Goal: Information Seeking & Learning: Check status

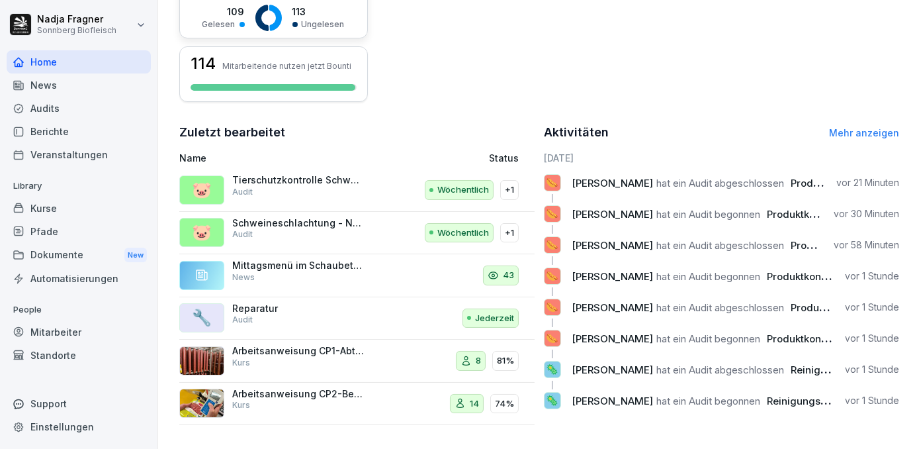
scroll to position [126, 0]
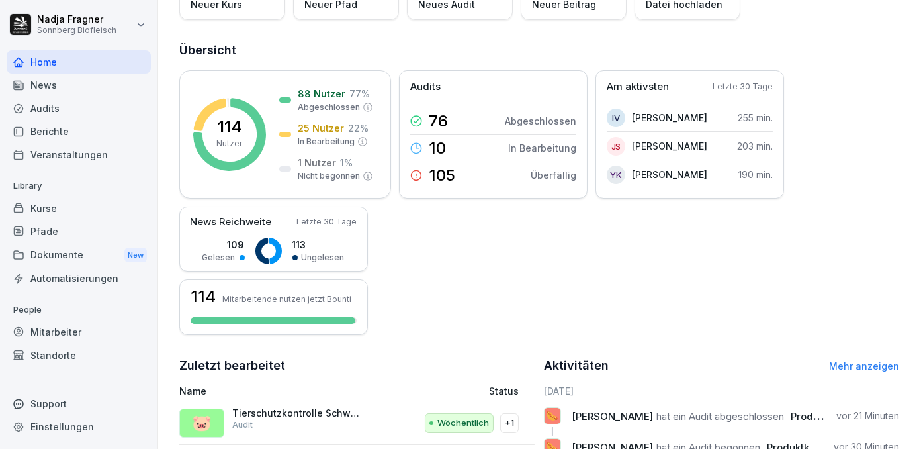
click at [67, 83] on div "News" at bounding box center [79, 84] width 144 height 23
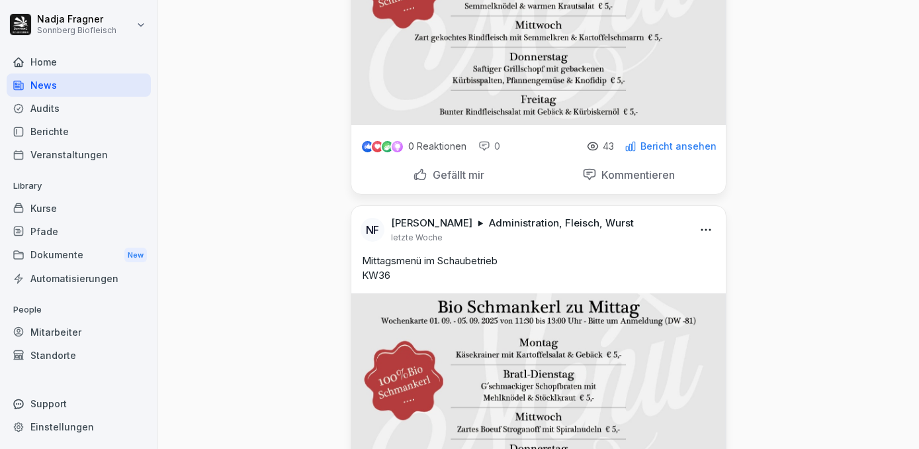
scroll to position [361, 0]
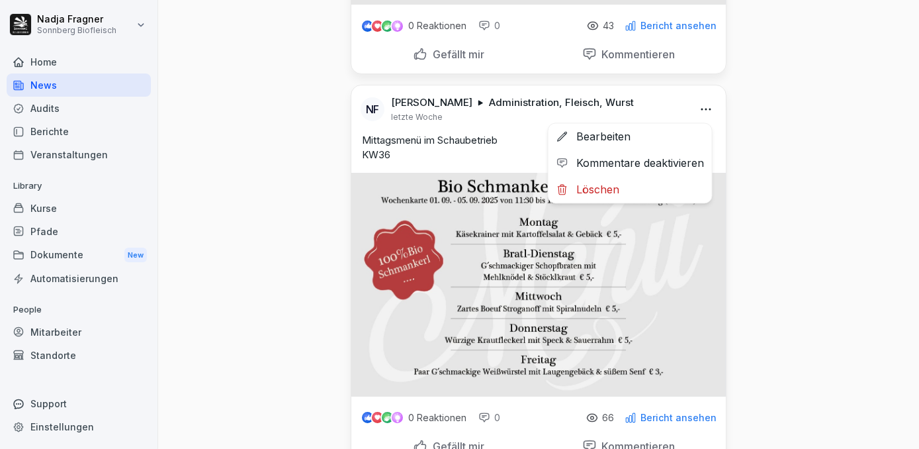
click at [702, 113] on html "[PERSON_NAME] Sonnberg Biofleisch Home News Audits Berichte Veranstaltungen Lib…" at bounding box center [459, 224] width 919 height 449
click at [622, 189] on div "Löschen" at bounding box center [630, 189] width 163 height 26
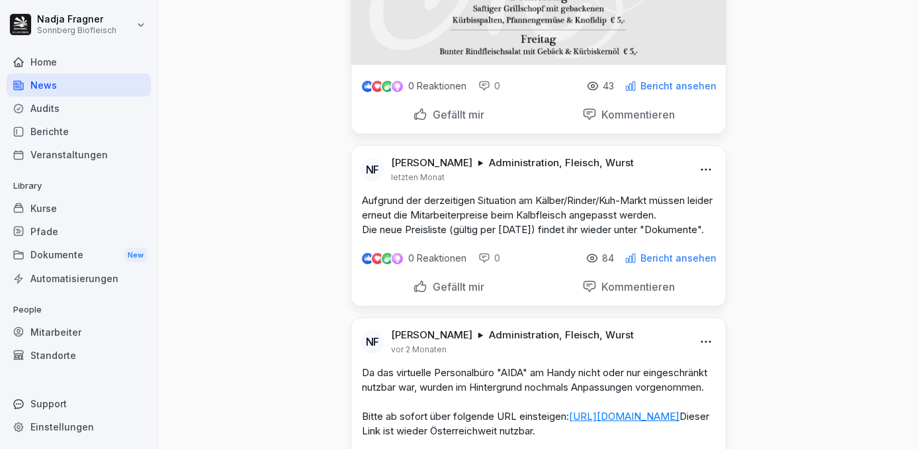
scroll to position [0, 0]
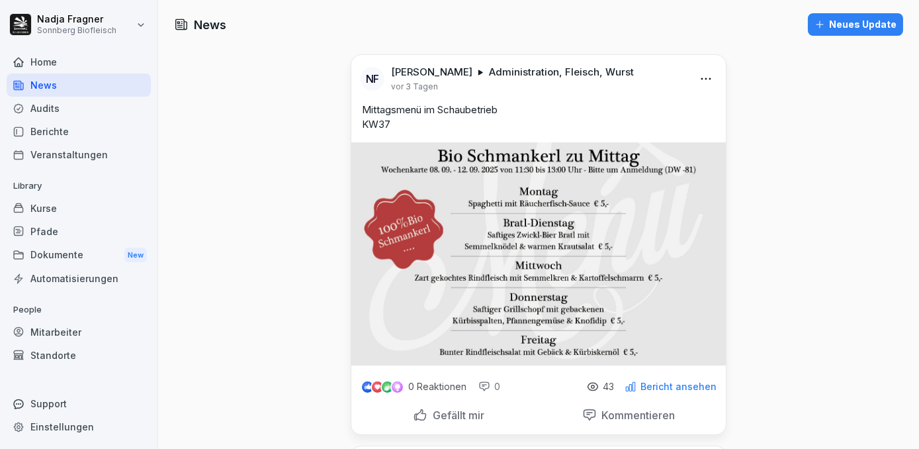
click at [75, 66] on div "Home" at bounding box center [79, 61] width 144 height 23
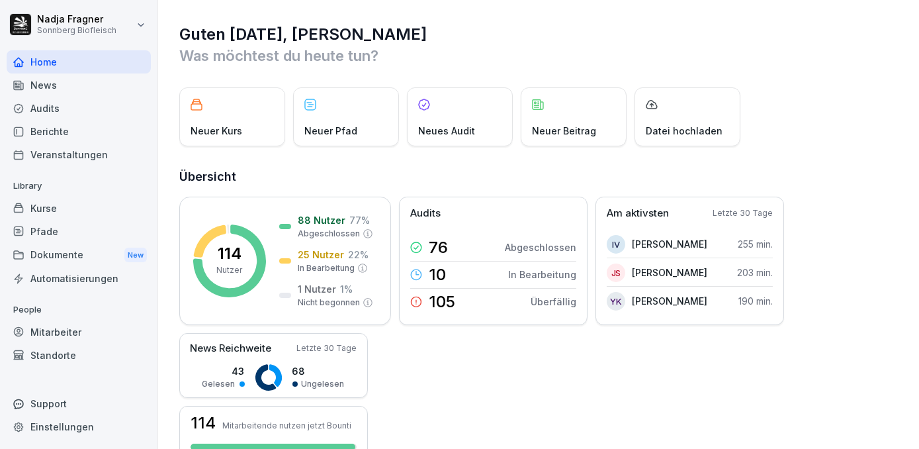
scroll to position [240, 0]
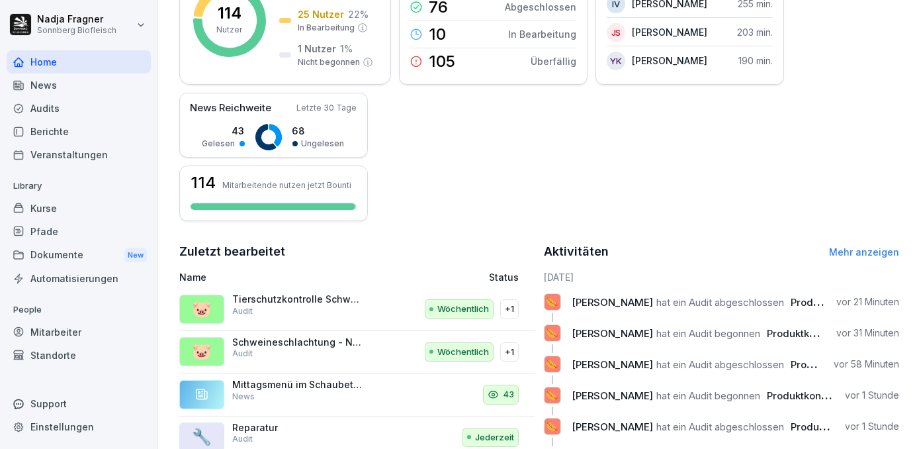
click at [834, 246] on link "Mehr anzeigen" at bounding box center [864, 251] width 70 height 11
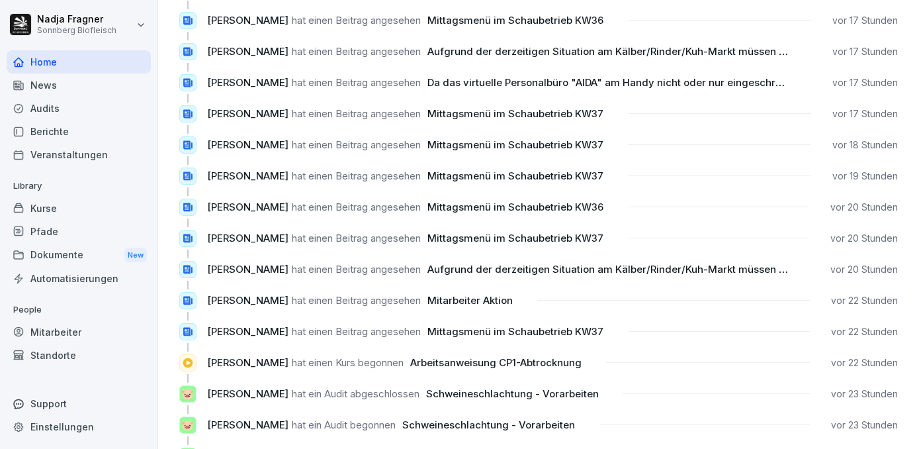
scroll to position [1260, 0]
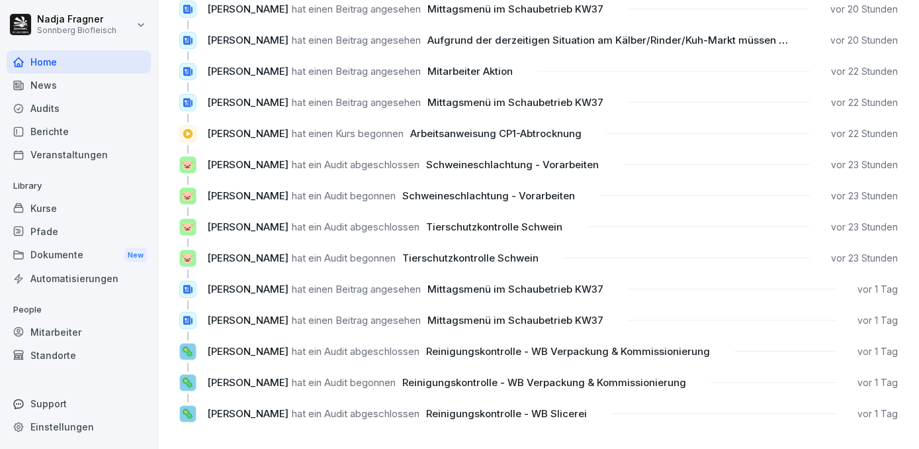
click at [64, 201] on div "Kurse" at bounding box center [79, 208] width 144 height 23
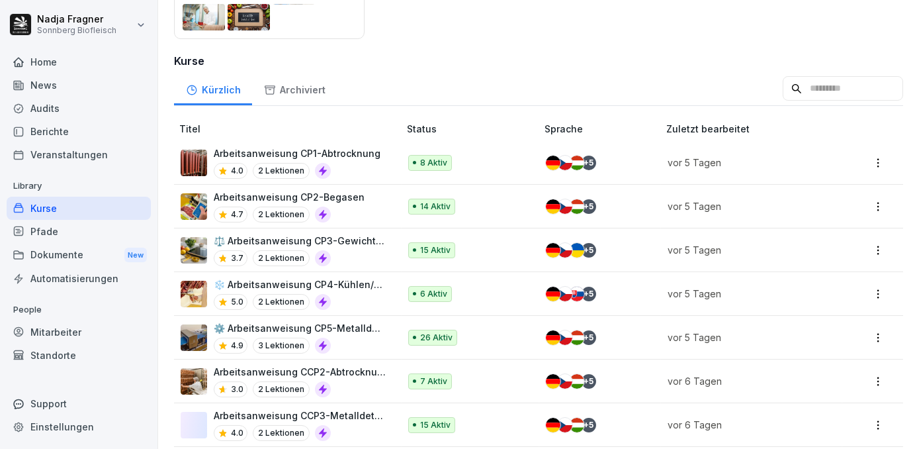
scroll to position [361, 0]
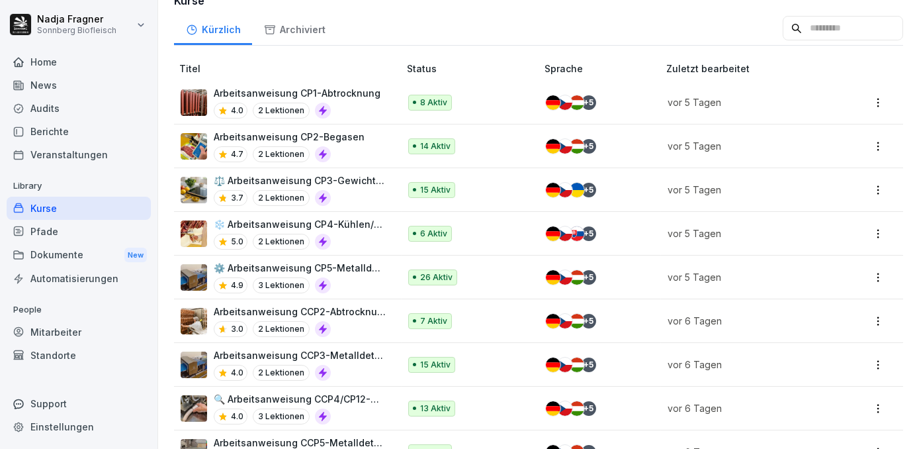
click at [335, 89] on p "Arbeitsanweisung CP1-Abtrocknung" at bounding box center [297, 93] width 167 height 14
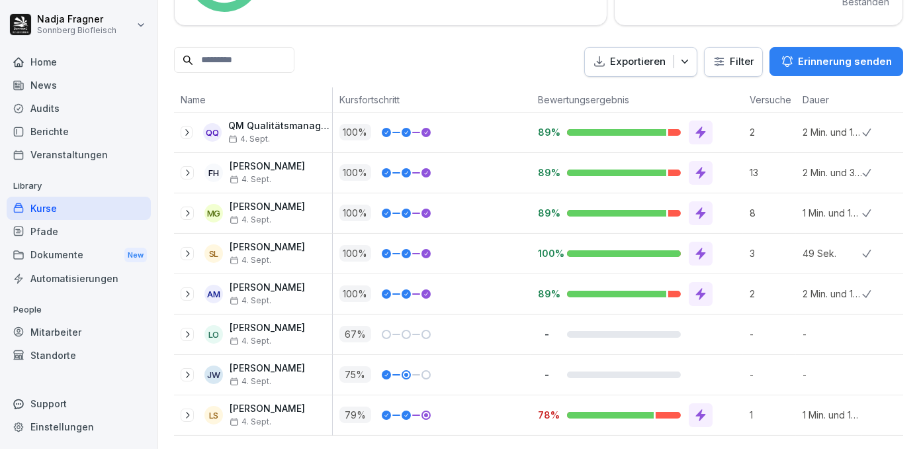
scroll to position [60, 0]
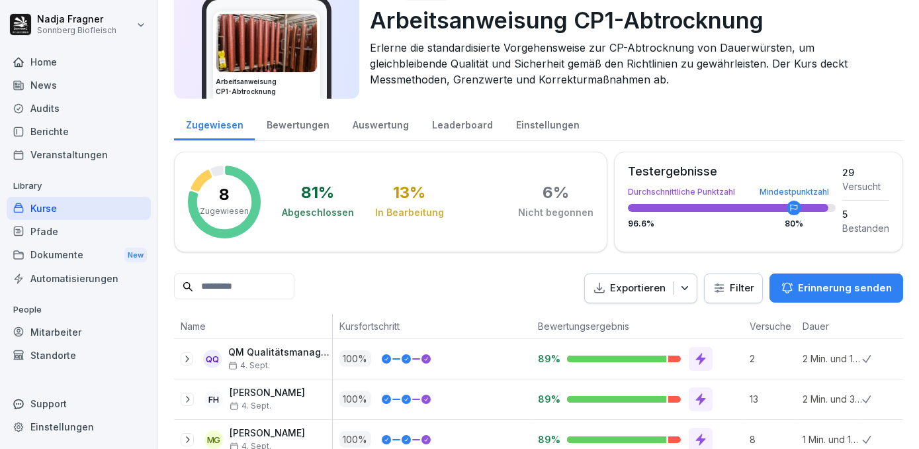
click at [54, 211] on div "Kurse" at bounding box center [79, 208] width 144 height 23
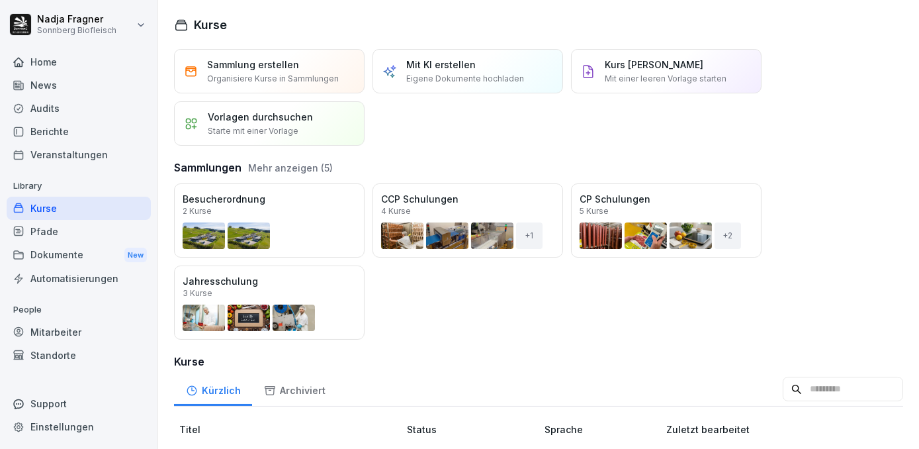
click at [32, 61] on div "Home" at bounding box center [79, 61] width 144 height 23
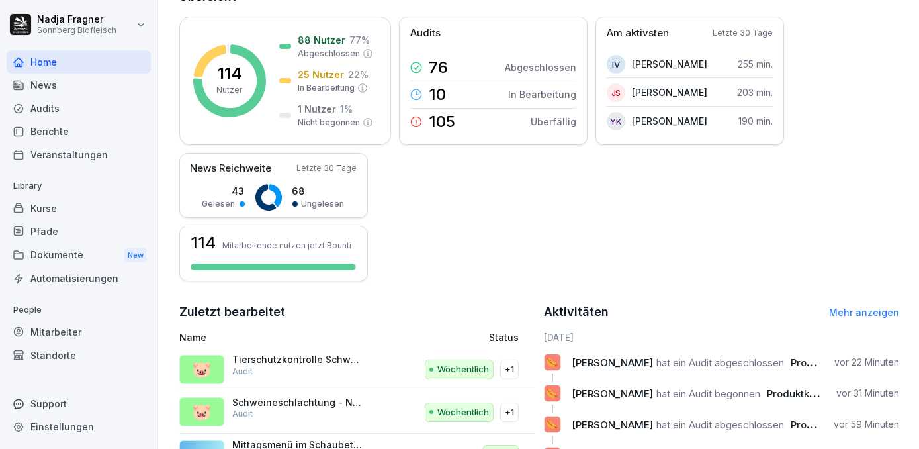
scroll to position [240, 0]
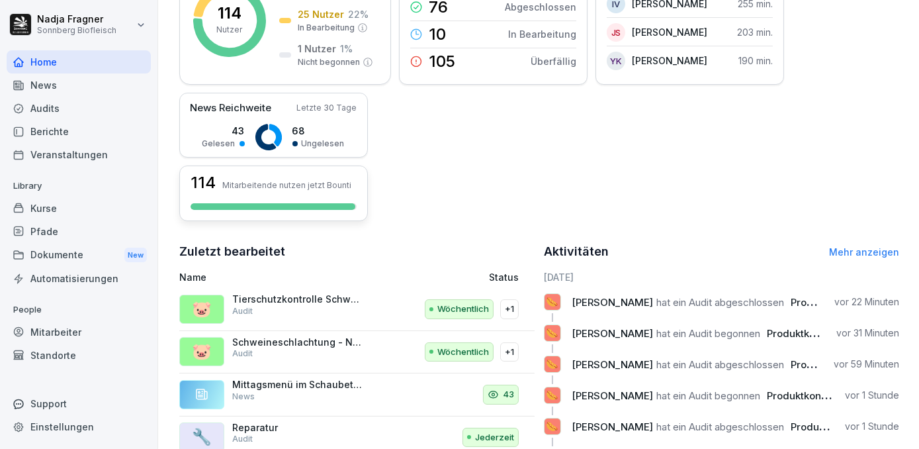
click at [295, 207] on div at bounding box center [273, 206] width 165 height 7
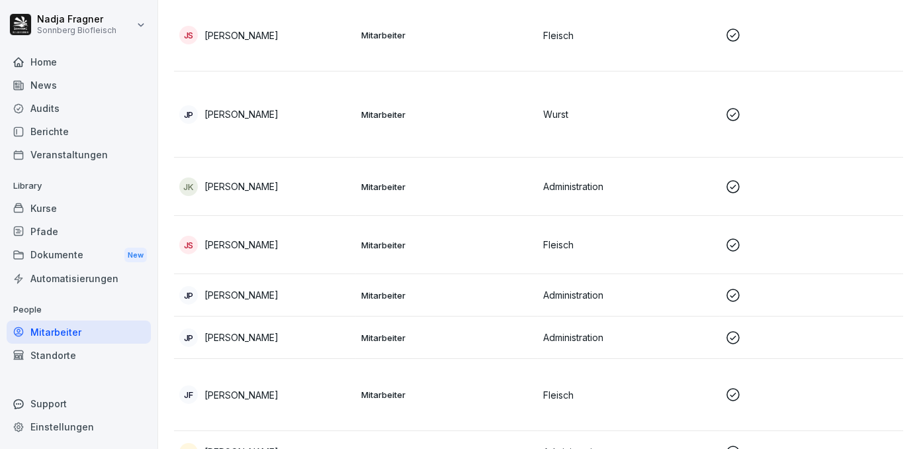
scroll to position [2663, 0]
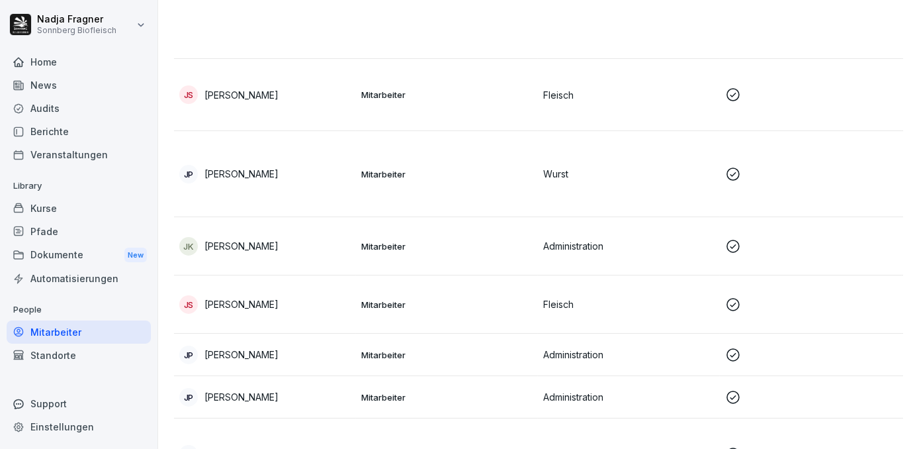
click at [476, 245] on p "Mitarbeiter" at bounding box center [446, 246] width 171 height 12
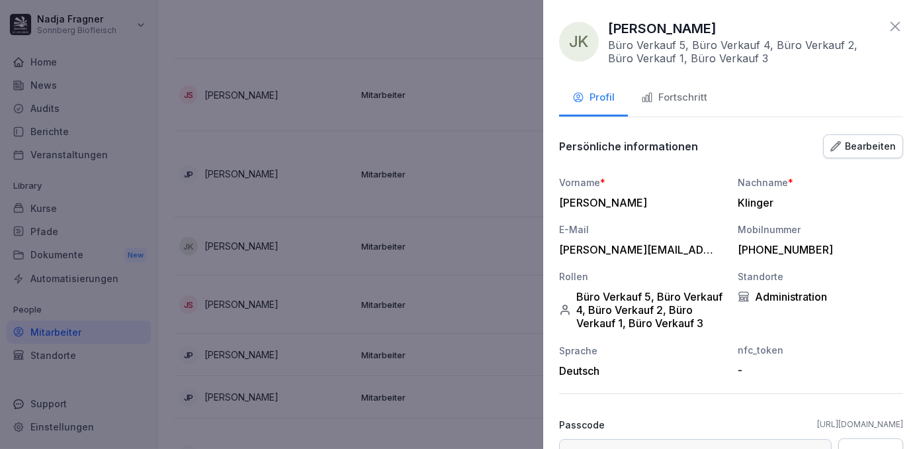
click at [694, 99] on div "Fortschritt" at bounding box center [674, 97] width 66 height 15
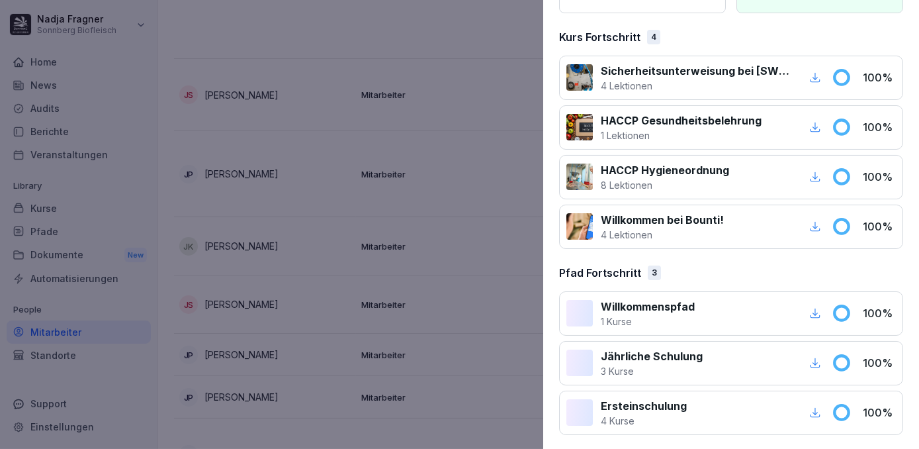
scroll to position [0, 0]
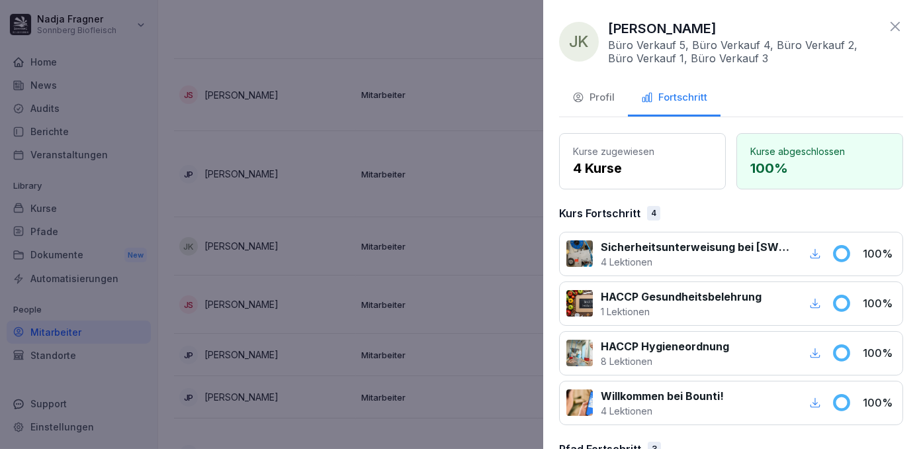
click at [888, 32] on icon at bounding box center [896, 27] width 16 height 16
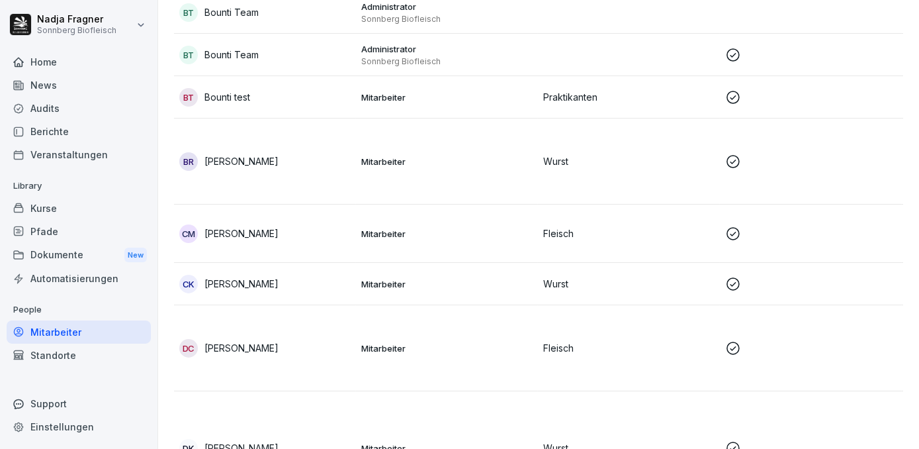
scroll to position [497, 0]
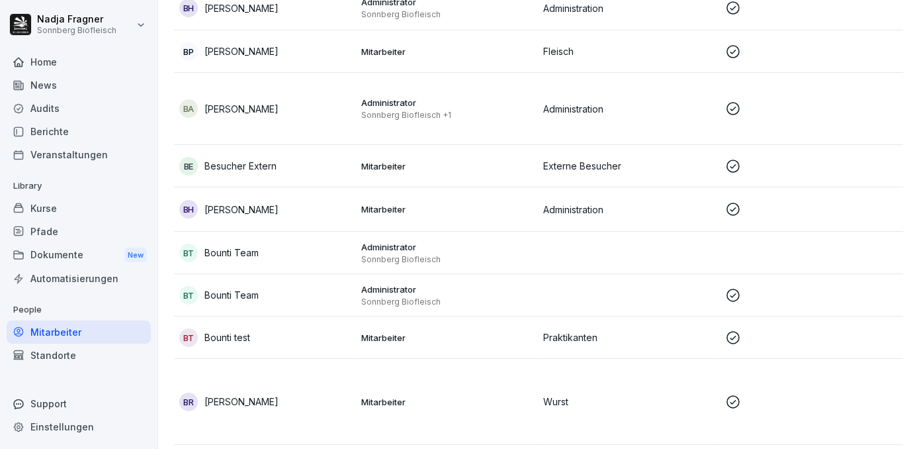
click at [473, 342] on p "Mitarbeiter" at bounding box center [446, 338] width 171 height 12
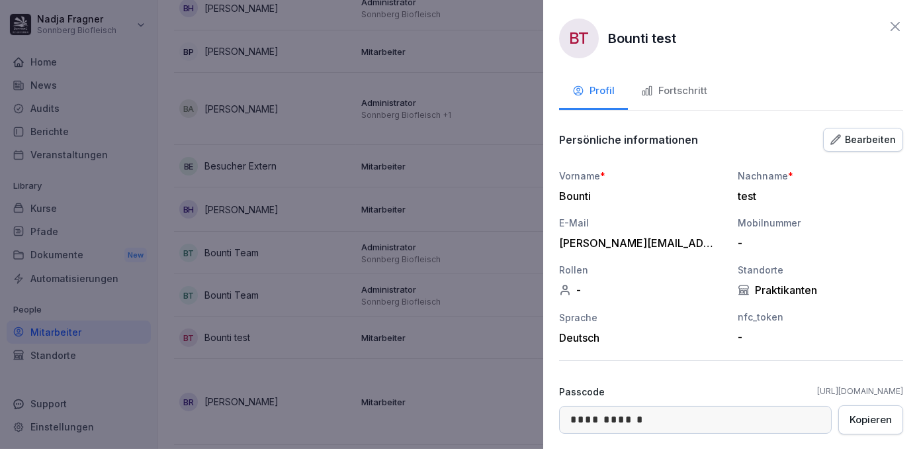
click at [891, 27] on icon at bounding box center [895, 26] width 9 height 9
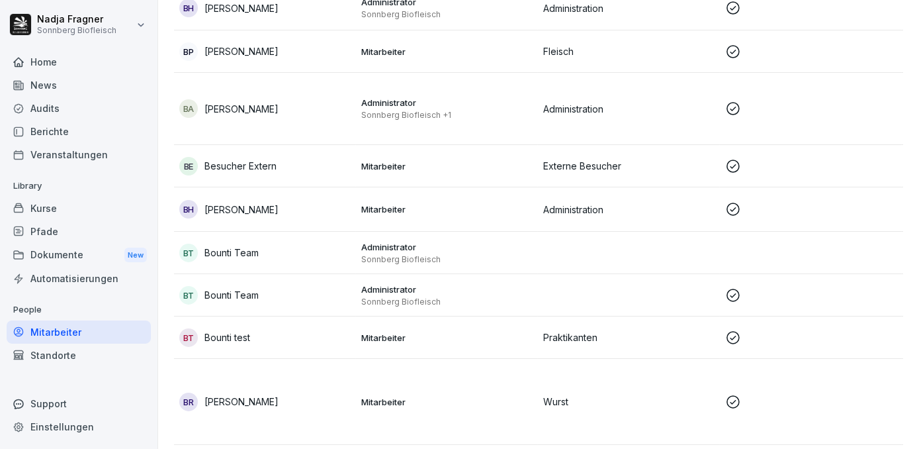
click at [443, 287] on p "Administrator" at bounding box center [446, 289] width 171 height 12
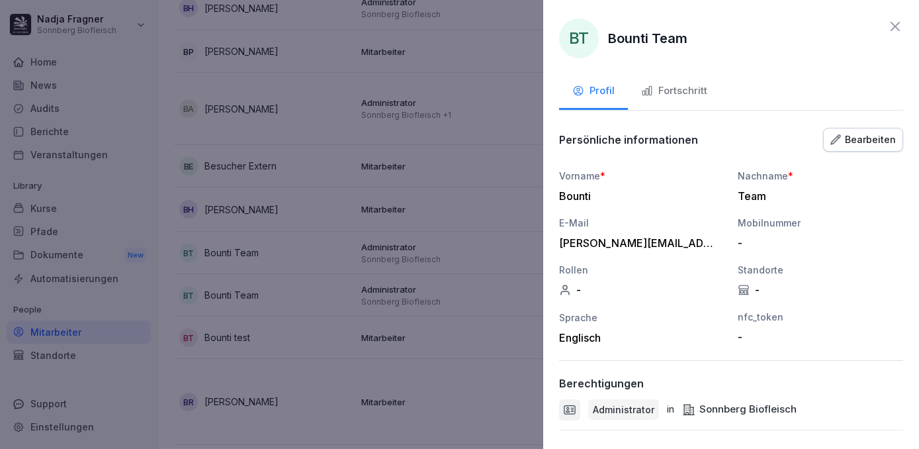
click at [888, 27] on icon at bounding box center [896, 27] width 16 height 16
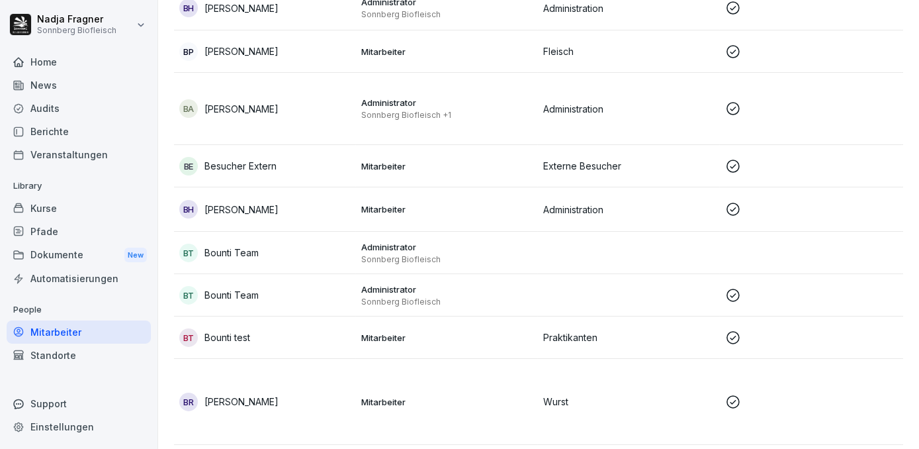
click at [470, 256] on p "Sonnberg Biofleisch" at bounding box center [446, 259] width 171 height 11
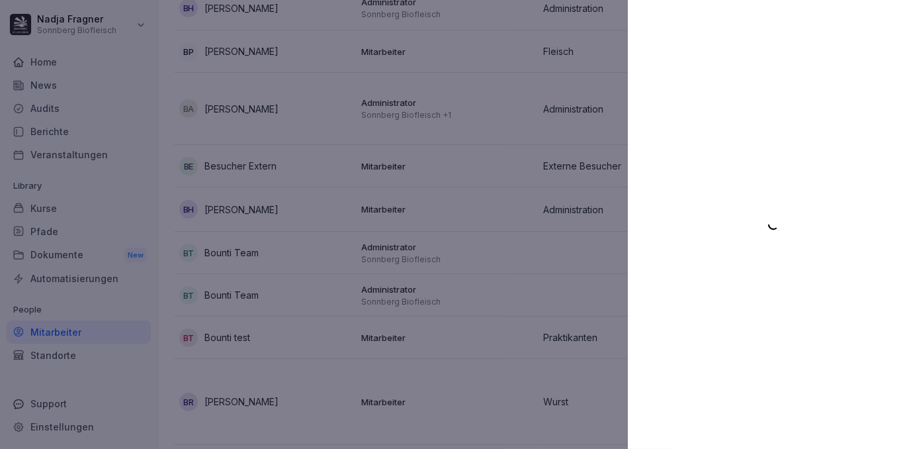
click at [459, 342] on div at bounding box center [459, 224] width 919 height 449
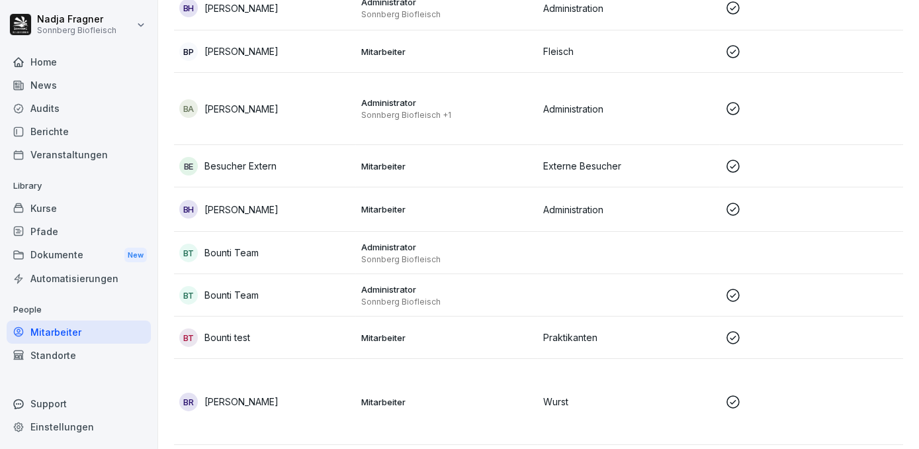
click at [486, 249] on p "Administrator" at bounding box center [446, 247] width 171 height 12
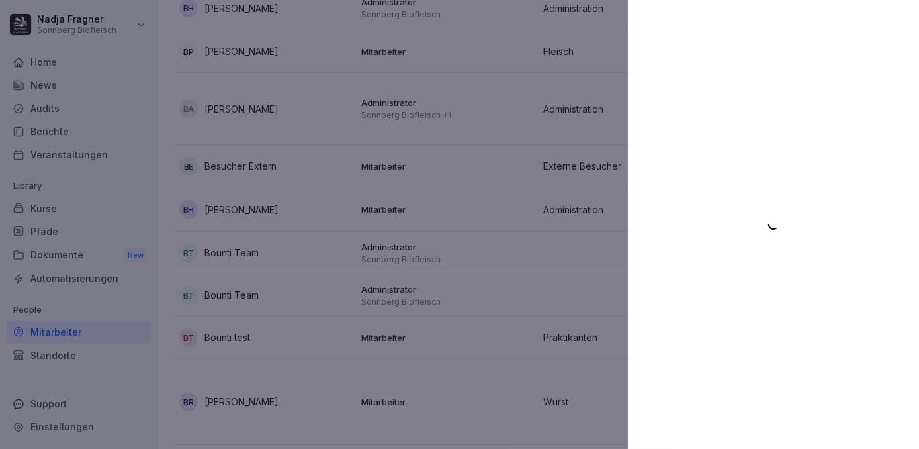
click at [474, 294] on div at bounding box center [459, 224] width 919 height 449
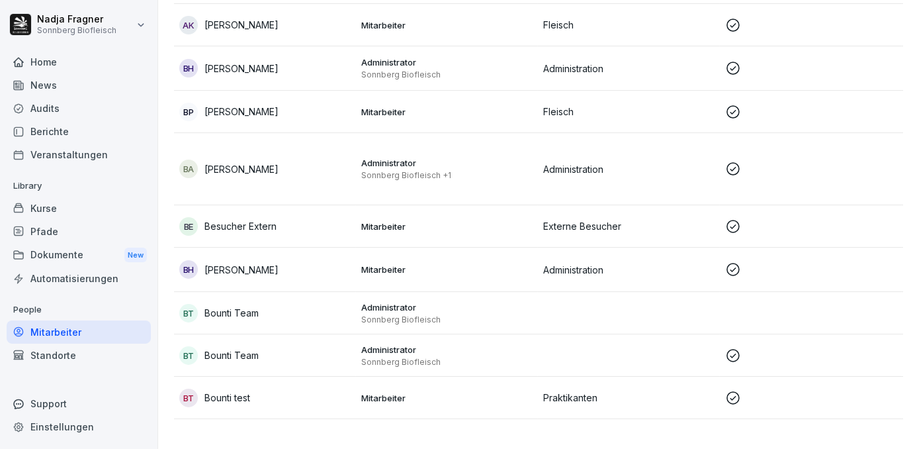
scroll to position [316, 0]
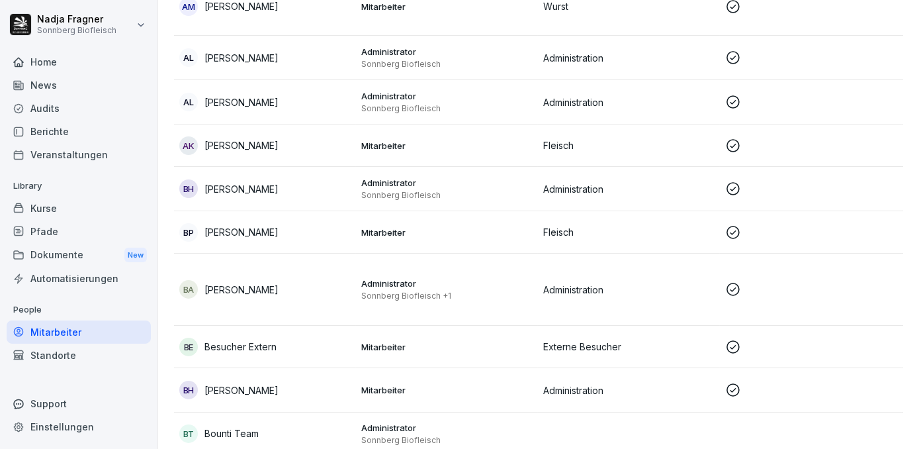
click at [448, 347] on p "Mitarbeiter" at bounding box center [446, 347] width 171 height 12
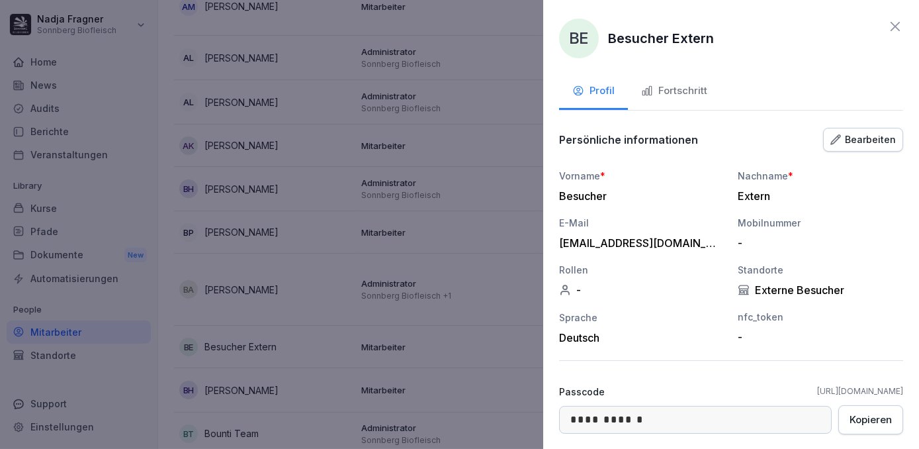
click at [686, 93] on div "Fortschritt" at bounding box center [674, 90] width 66 height 15
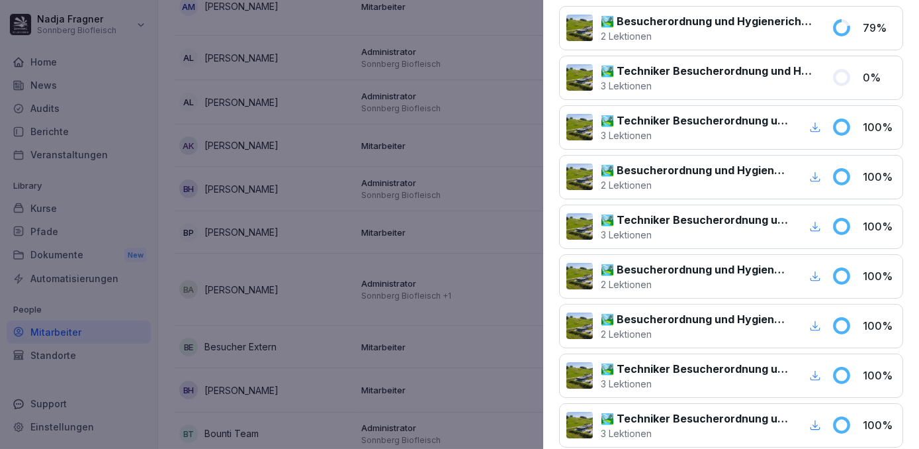
scroll to position [0, 0]
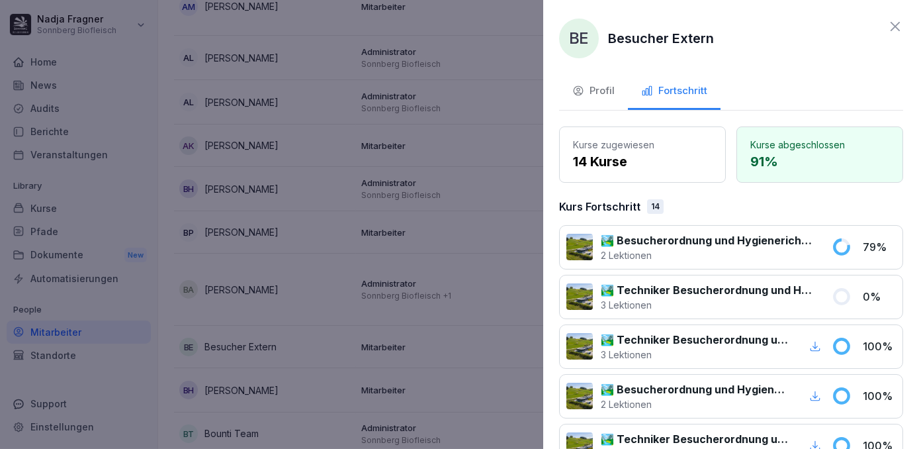
click at [888, 32] on icon at bounding box center [896, 27] width 16 height 16
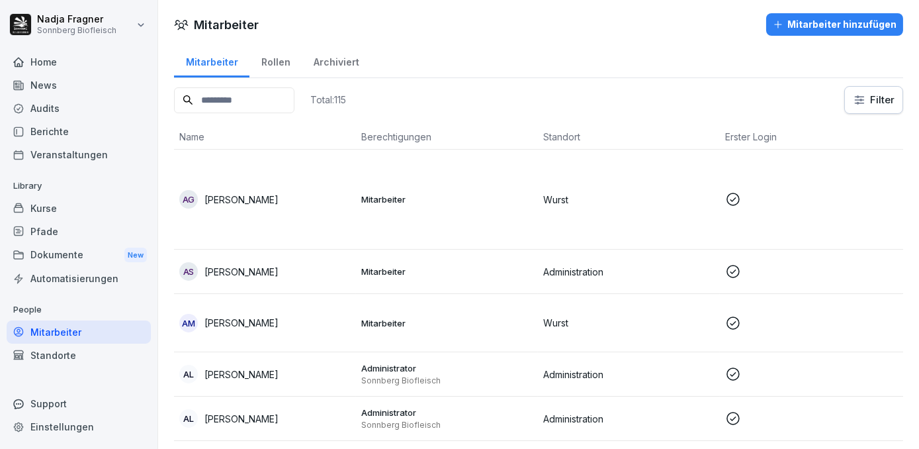
click at [338, 65] on div "Archiviert" at bounding box center [336, 61] width 69 height 34
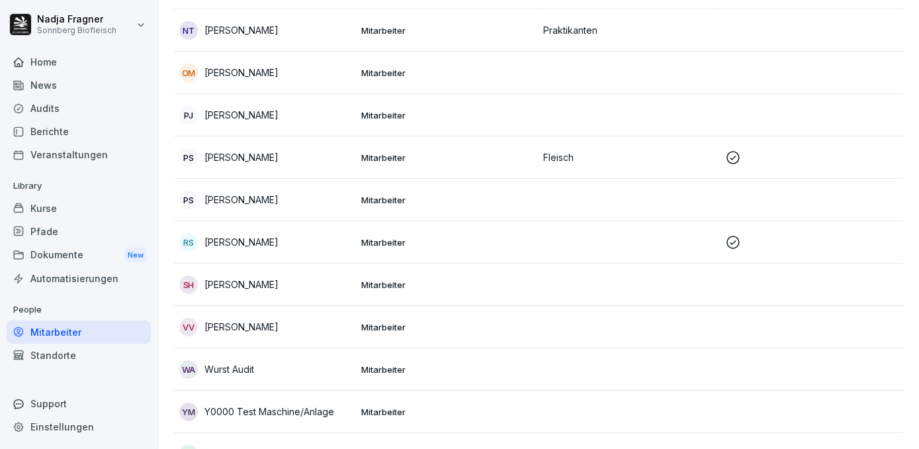
scroll to position [1901, 0]
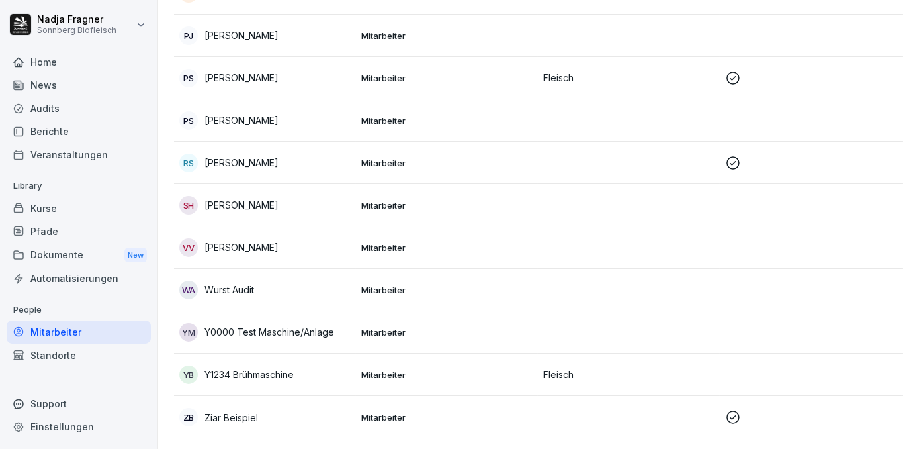
click at [512, 157] on p "Mitarbeiter" at bounding box center [446, 163] width 171 height 12
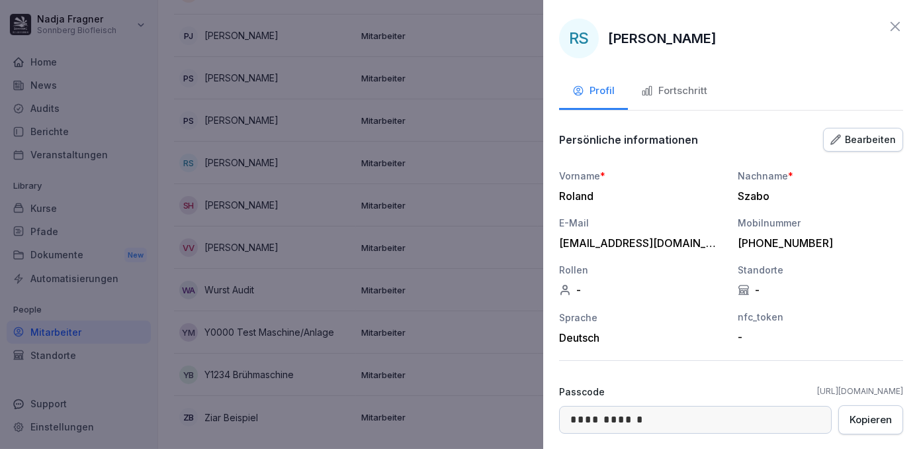
click at [683, 87] on div "Fortschritt" at bounding box center [674, 90] width 66 height 15
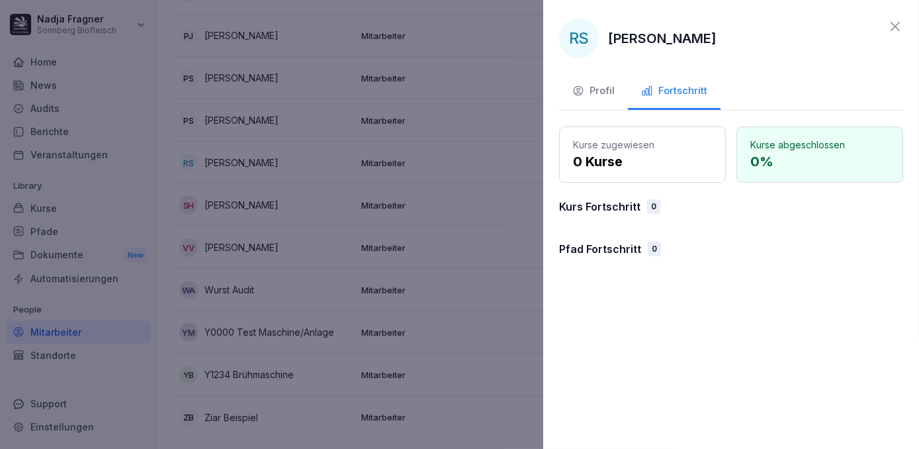
click at [890, 34] on div "RS [PERSON_NAME]" at bounding box center [731, 39] width 344 height 40
click at [898, 26] on icon at bounding box center [896, 27] width 16 height 16
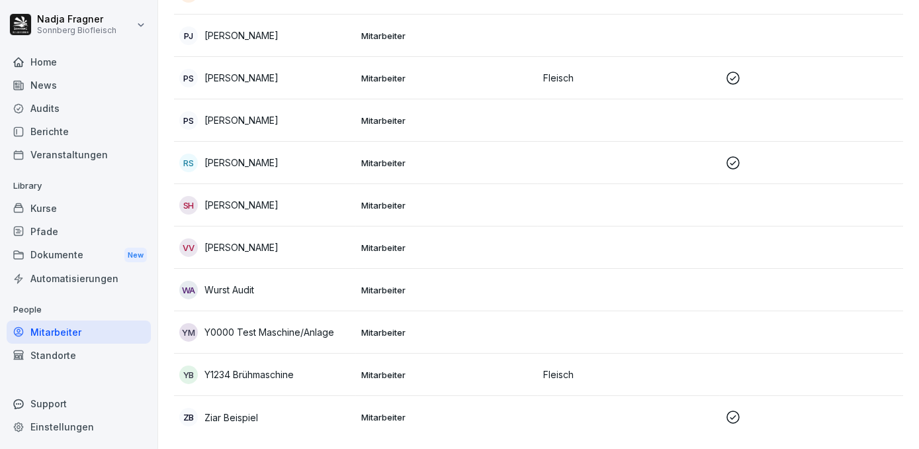
click at [405, 72] on p "Mitarbeiter" at bounding box center [446, 78] width 171 height 12
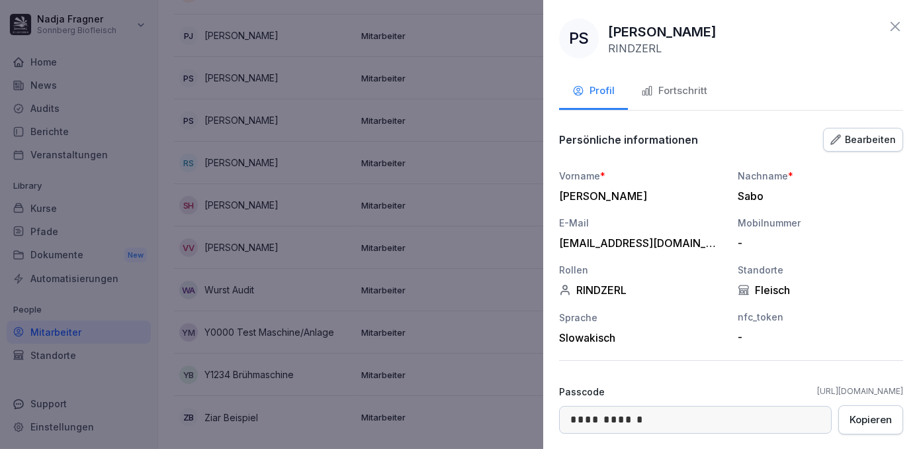
click at [688, 91] on div "Fortschritt" at bounding box center [674, 90] width 66 height 15
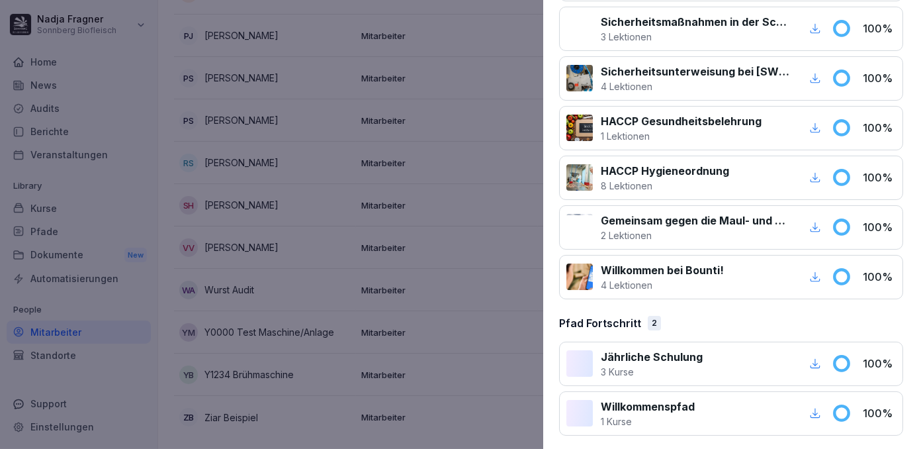
scroll to position [0, 0]
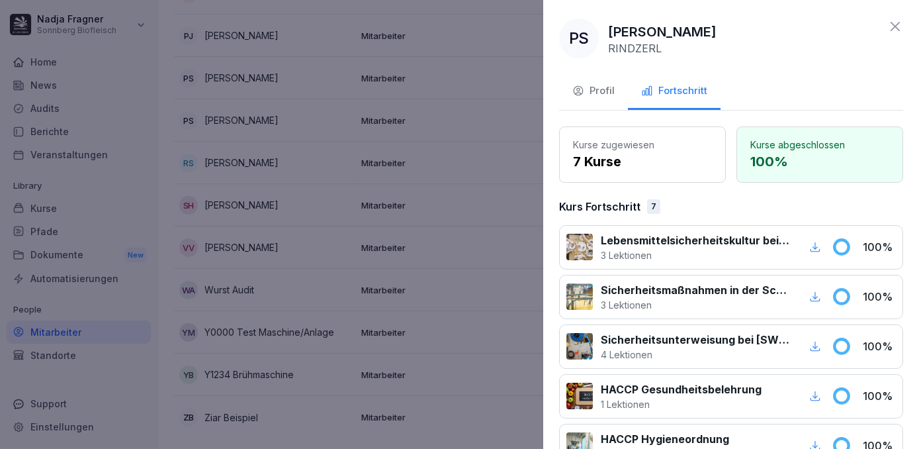
click at [588, 87] on div "Profil" at bounding box center [594, 90] width 42 height 15
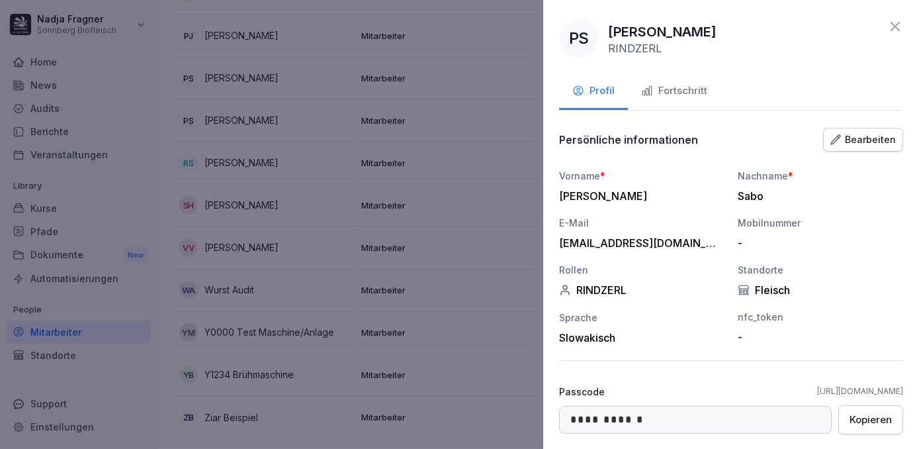
click at [888, 29] on icon at bounding box center [896, 27] width 16 height 16
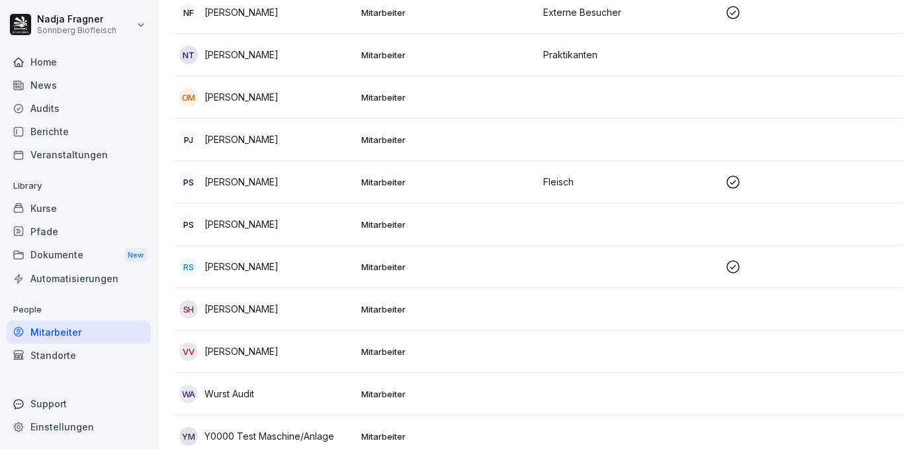
scroll to position [1721, 0]
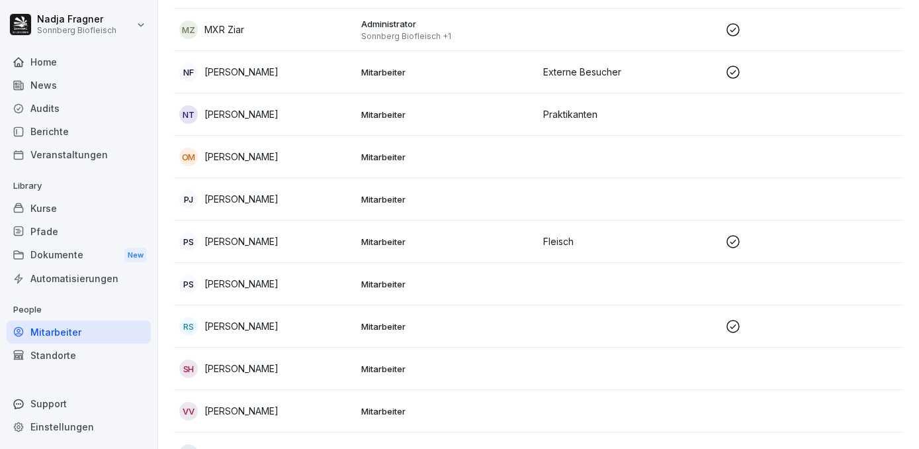
click at [59, 205] on div "Kurse" at bounding box center [79, 208] width 144 height 23
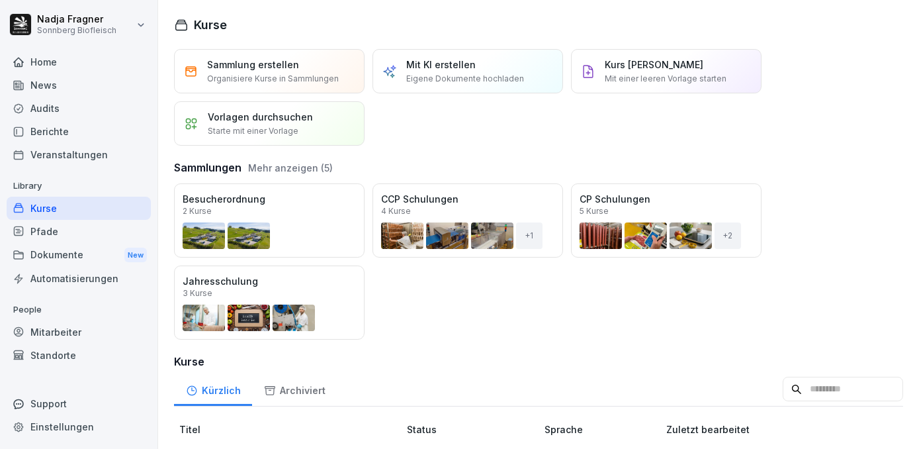
click at [70, 54] on div "Home" at bounding box center [79, 61] width 144 height 23
